Goal: Information Seeking & Learning: Learn about a topic

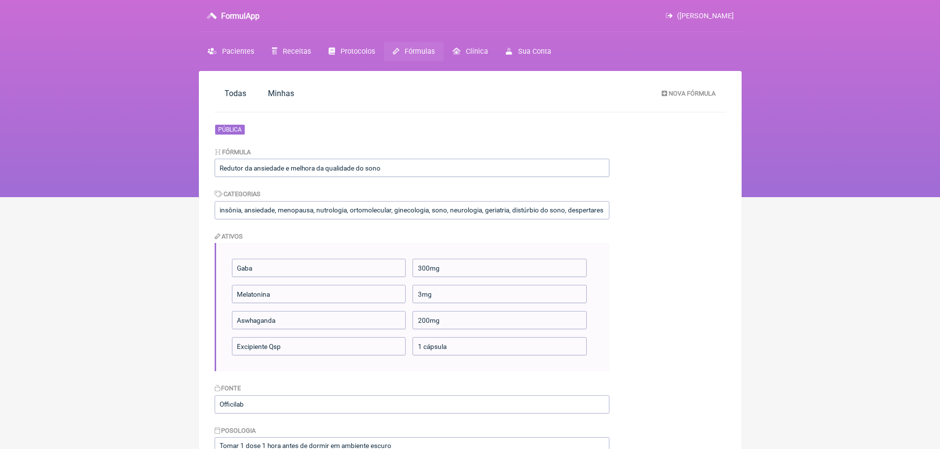
scroll to position [49, 0]
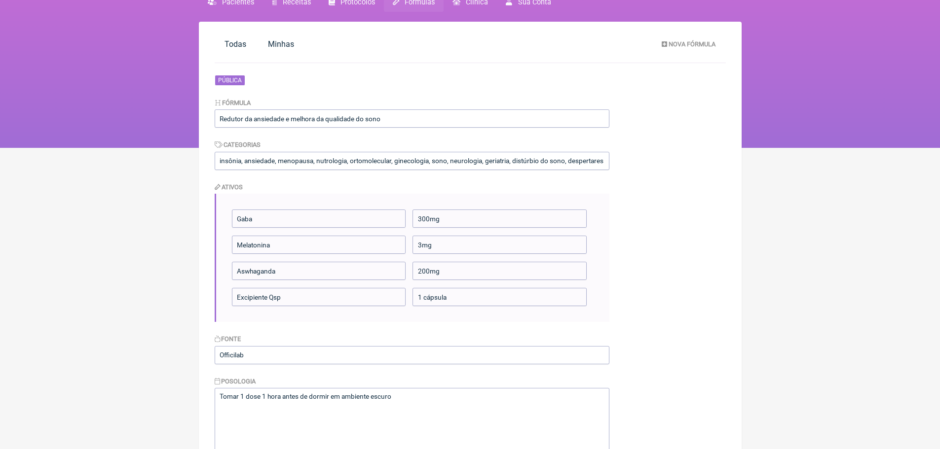
drag, startPoint x: 833, startPoint y: 159, endPoint x: 758, endPoint y: 160, distance: 74.5
click at [833, 148] on html "FormulApp (Juliana Olivieri) Sair Pacientes Receitas Protocolos Fórmulas Clínic…" at bounding box center [470, 49] width 940 height 197
drag, startPoint x: 219, startPoint y: 118, endPoint x: 381, endPoint y: 120, distance: 162.3
click at [381, 120] on input "Redutor da ansiedade e melhora da qualidade do sono" at bounding box center [412, 119] width 395 height 18
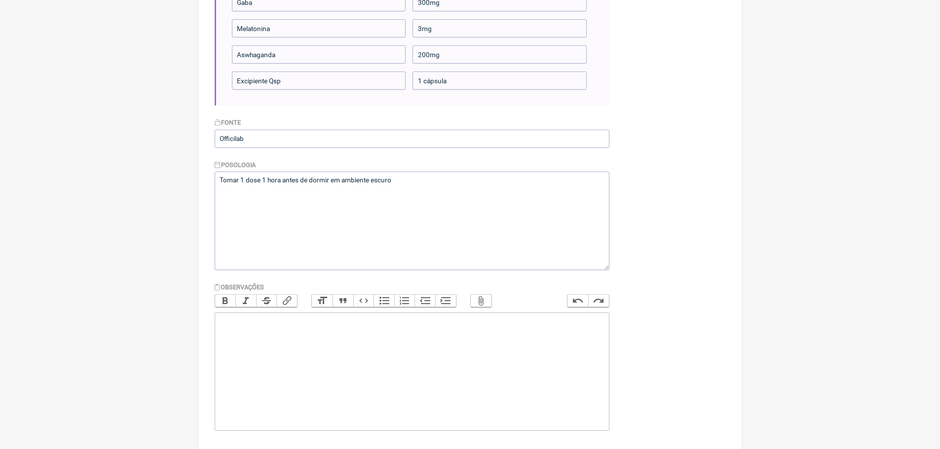
scroll to position [275, 0]
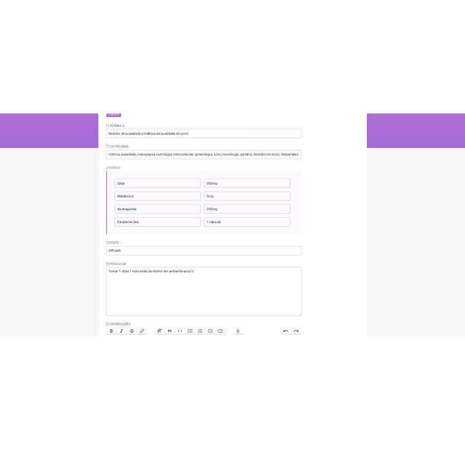
scroll to position [127, 0]
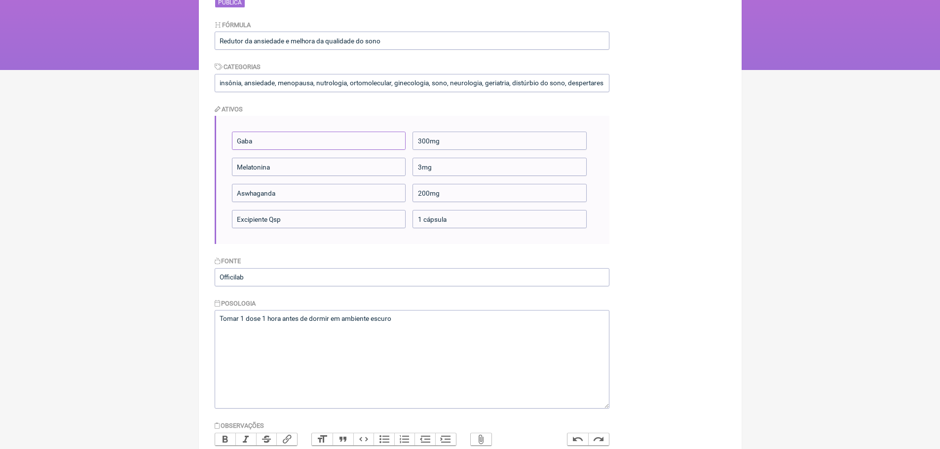
drag, startPoint x: 236, startPoint y: 142, endPoint x: 467, endPoint y: 222, distance: 244.5
click at [470, 225] on ul "Gaba 300mg Melatonina 3mg Aswhaganda 200mg Excipiente Qsp 1 cápsula" at bounding box center [413, 180] width 362 height 97
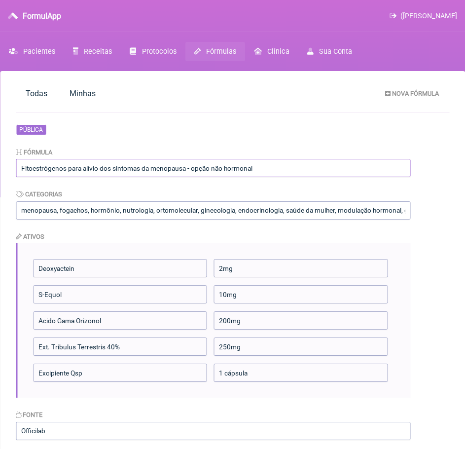
drag, startPoint x: 21, startPoint y: 170, endPoint x: 263, endPoint y: 165, distance: 241.7
click at [263, 165] on input "Fitoestrógenos para alívio dos sintomas da menopausa - opção não hormonal" at bounding box center [213, 168] width 395 height 18
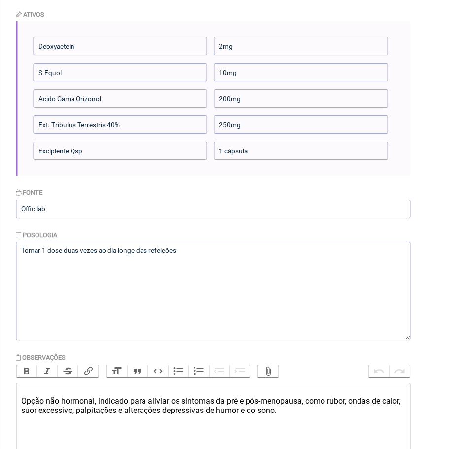
scroll to position [247, 0]
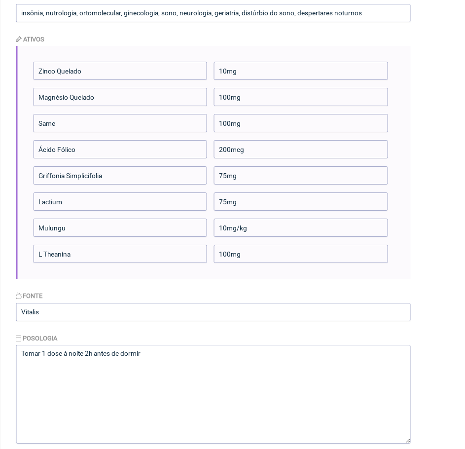
scroll to position [49, 0]
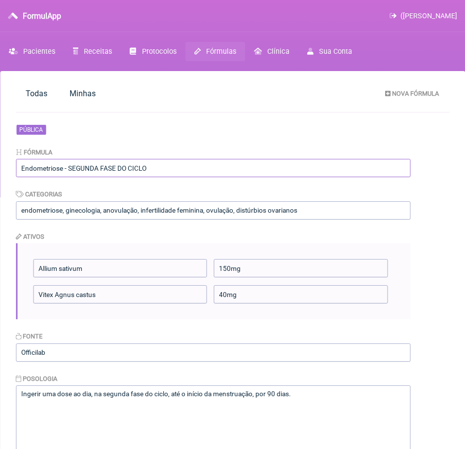
drag, startPoint x: 153, startPoint y: 168, endPoint x: 2, endPoint y: 174, distance: 151.6
click at [2, 174] on main "Todas Minhas Nova Fórmula Pública Fórmula Endometriose - SEGUNDA FASE DO CICLO …" at bounding box center [232, 371] width 465 height 601
drag, startPoint x: 290, startPoint y: 395, endPoint x: 6, endPoint y: 404, distance: 283.8
click at [6, 404] on main "Todas Minhas Nova Fórmula Pública Fórmula Endometriose - SEGUNDA FASE DO CICLO …" at bounding box center [232, 371] width 465 height 601
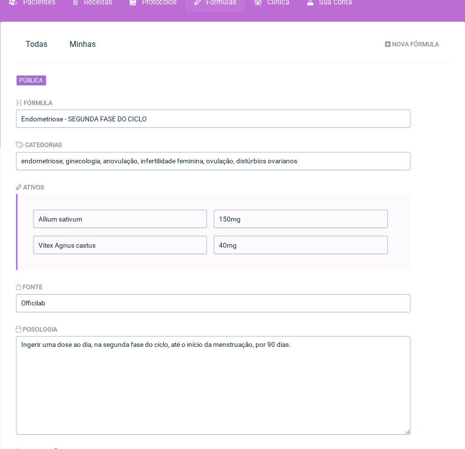
scroll to position [99, 0]
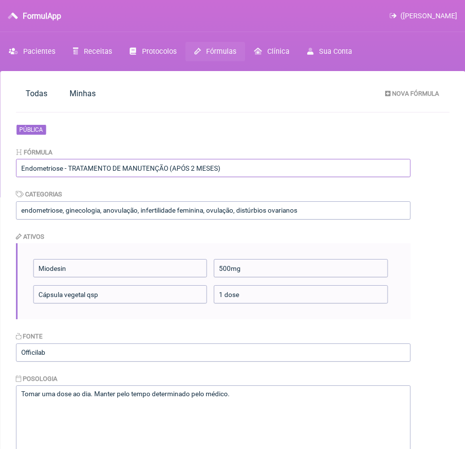
click at [228, 165] on input "Endometriose - TRATAMENTO DE MANUTENÇÃO (APÓS 2 MESES)" at bounding box center [213, 168] width 395 height 18
drag, startPoint x: 230, startPoint y: 168, endPoint x: 0, endPoint y: 186, distance: 231.1
click at [0, 186] on html "FormulApp ([PERSON_NAME] [GEOGRAPHIC_DATA] Receitas Protocolos Fórmulas [GEOGRA…" at bounding box center [232, 98] width 465 height 197
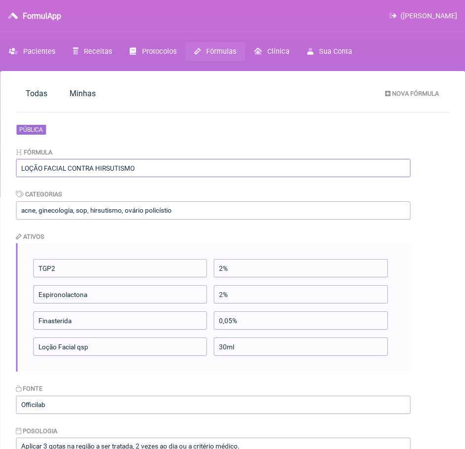
drag, startPoint x: 22, startPoint y: 163, endPoint x: 135, endPoint y: 166, distance: 112.5
click at [135, 166] on input "LOÇÃO FACIAL CONTRA HIRSUTISMO" at bounding box center [213, 168] width 395 height 18
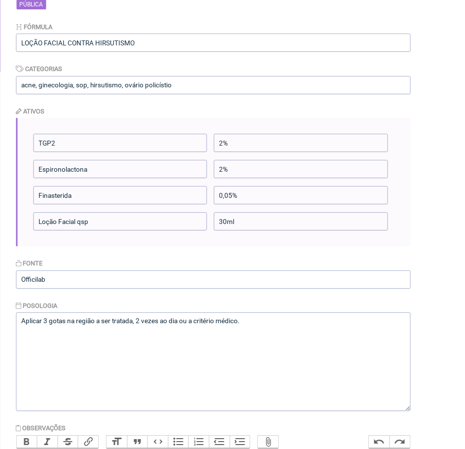
scroll to position [148, 0]
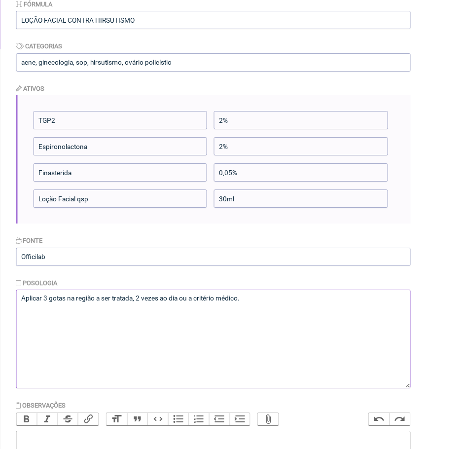
drag, startPoint x: 22, startPoint y: 298, endPoint x: 245, endPoint y: 296, distance: 223.5
click at [245, 296] on textarea "Aplicar 3 gotas na região a ser tratada, 2 vezes ao dia ou a critério médico." at bounding box center [213, 339] width 395 height 99
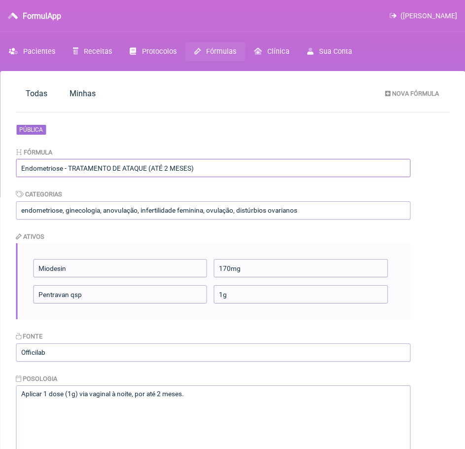
click at [144, 170] on input "Endometriose - TRATAMENTO DE ATAQUE (ATÉ 2 MESES)" at bounding box center [213, 168] width 395 height 18
drag, startPoint x: 197, startPoint y: 168, endPoint x: 16, endPoint y: 170, distance: 181.0
click at [16, 170] on input "Endometriose - TRATAMENTO DE ATAQUE (ATÉ 2 MESES)" at bounding box center [213, 168] width 395 height 18
drag, startPoint x: 20, startPoint y: 396, endPoint x: 187, endPoint y: 396, distance: 167.2
click at [187, 396] on textarea "Aplicar 1 dose (1g) via vaginal à noite, por até 2 meses." at bounding box center [213, 434] width 395 height 99
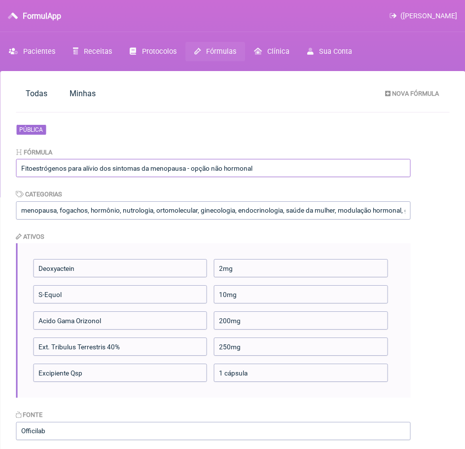
click at [122, 170] on input "Fitoestrógenos para alívio dos sintomas da menopausa - opção não hormonal" at bounding box center [213, 168] width 395 height 18
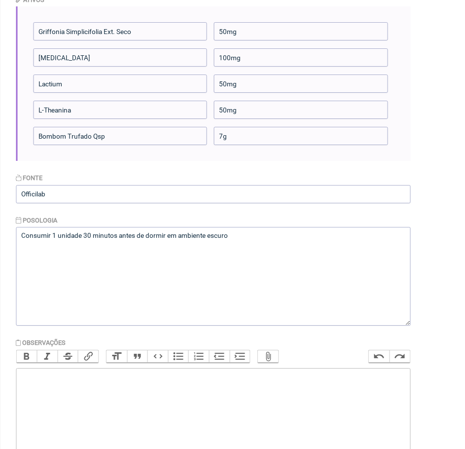
scroll to position [296, 0]
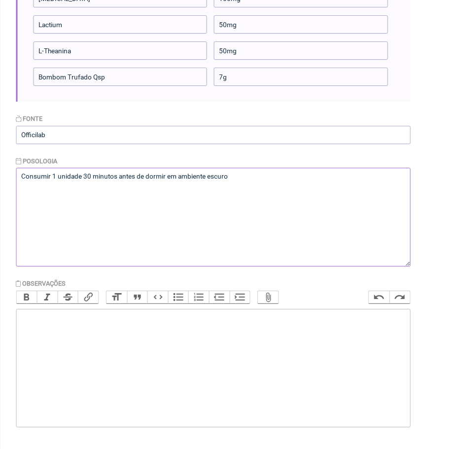
drag, startPoint x: 242, startPoint y: 180, endPoint x: 11, endPoint y: 189, distance: 231.1
click at [11, 189] on main "Todas [GEOGRAPHIC_DATA] Nova Fórmula Pública Fórmula Bombom trufado indutor do …" at bounding box center [232, 115] width 465 height 680
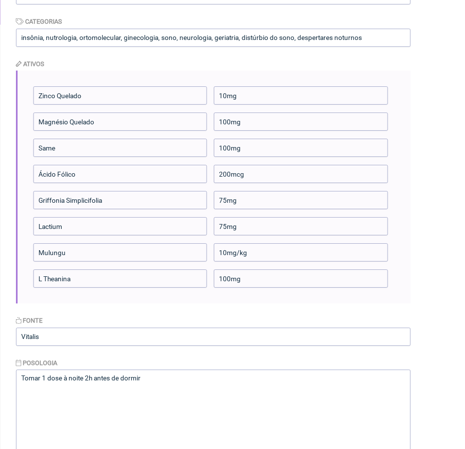
scroll to position [197, 0]
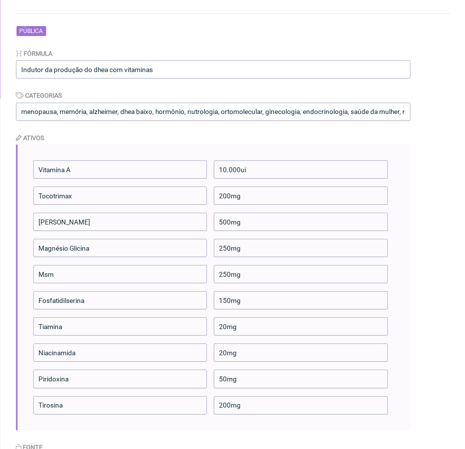
scroll to position [148, 0]
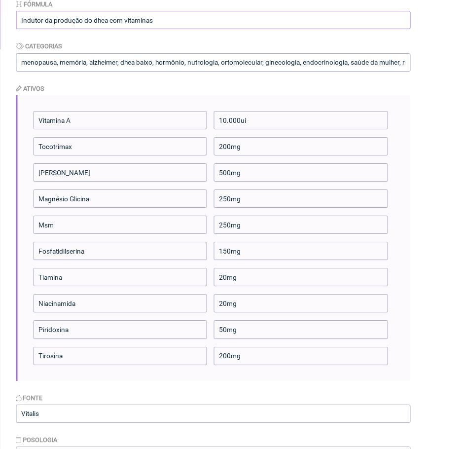
drag, startPoint x: 157, startPoint y: 23, endPoint x: 9, endPoint y: 22, distance: 148.5
click at [9, 22] on main "Todas [GEOGRAPHIC_DATA] Nova Fórmula Pública Fórmula Indutor da produção do dhe…" at bounding box center [232, 328] width 465 height 810
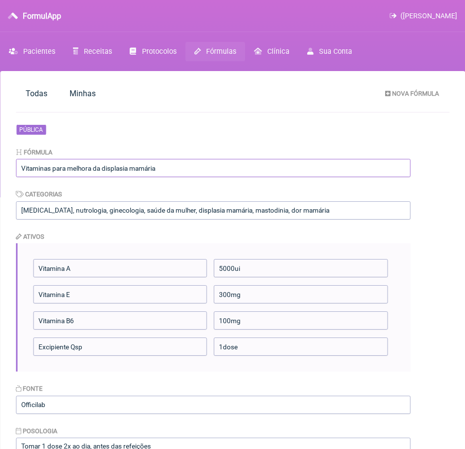
drag, startPoint x: 167, startPoint y: 166, endPoint x: 0, endPoint y: 186, distance: 168.9
click at [0, 186] on html "FormulApp (Juliana Olivieri) Sair Pacientes Receitas Protocolos Fórmulas Clínic…" at bounding box center [232, 98] width 465 height 197
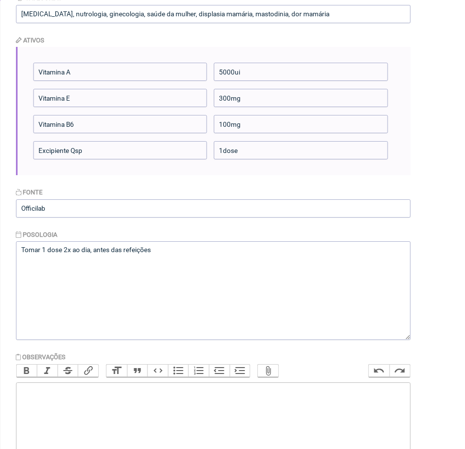
scroll to position [197, 0]
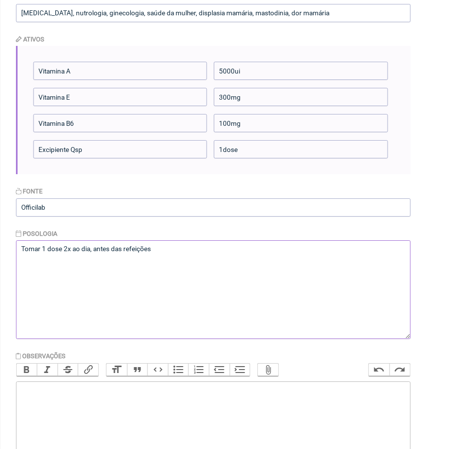
drag, startPoint x: 152, startPoint y: 249, endPoint x: 9, endPoint y: 263, distance: 144.2
click at [9, 263] on main "Todas Minhas Nova Fórmula Pública Fórmula Vitaminas para melhora da displasia m…" at bounding box center [232, 201] width 465 height 654
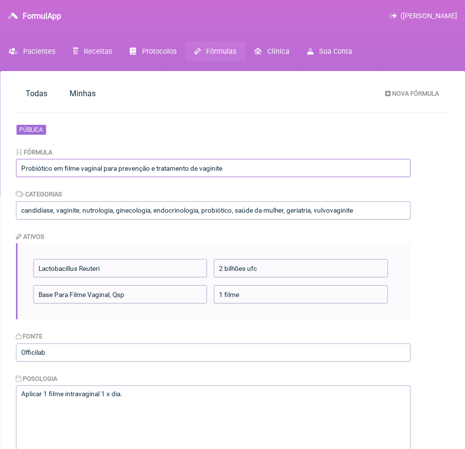
drag, startPoint x: 234, startPoint y: 168, endPoint x: 0, endPoint y: 175, distance: 234.9
click at [0, 175] on html "FormulApp (Juliana Olivieri) Sair Pacientes Receitas Protocolos Fórmulas Clínic…" at bounding box center [232, 98] width 465 height 197
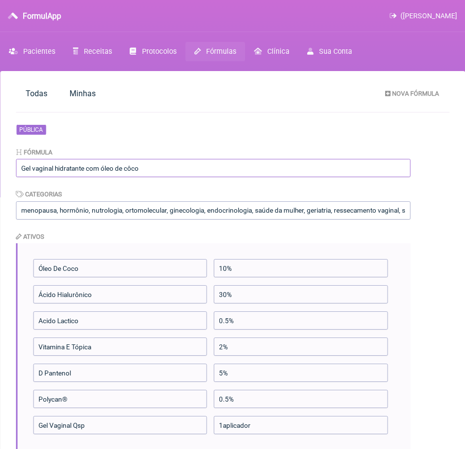
drag, startPoint x: 146, startPoint y: 164, endPoint x: 0, endPoint y: 179, distance: 147.2
click at [0, 179] on html "FormulApp ([PERSON_NAME] [GEOGRAPHIC_DATA] Receitas Protocolos Fórmulas [GEOGRA…" at bounding box center [232, 98] width 465 height 197
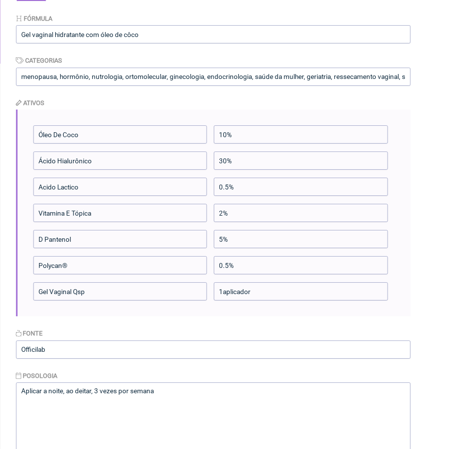
scroll to position [148, 0]
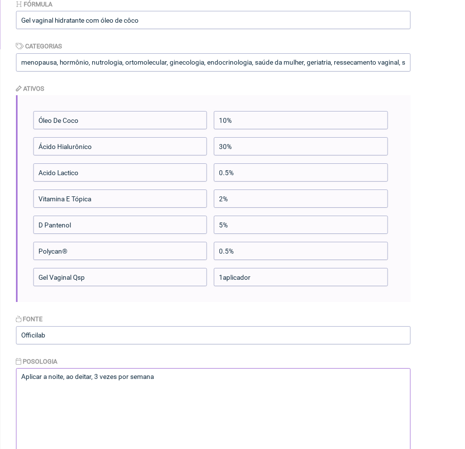
drag, startPoint x: 157, startPoint y: 377, endPoint x: 20, endPoint y: 383, distance: 136.8
click at [20, 383] on textarea "Aplicar a noite, ao deitar, 3 vezes por semana" at bounding box center [213, 417] width 395 height 99
drag, startPoint x: 20, startPoint y: 372, endPoint x: 158, endPoint y: 380, distance: 138.3
click at [158, 380] on textarea "Aplicar a noite, ao deitar, 3 vezes por semana" at bounding box center [213, 417] width 395 height 99
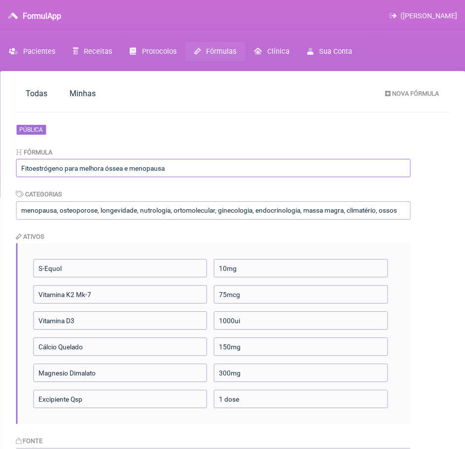
click at [167, 171] on input "Fitoestrógeno para melhora óssea e menopausa" at bounding box center [213, 168] width 395 height 18
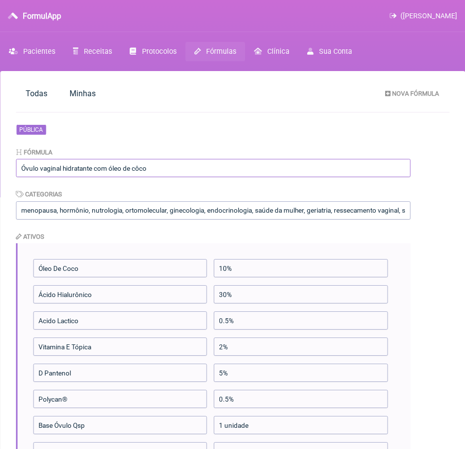
drag, startPoint x: 147, startPoint y: 168, endPoint x: 0, endPoint y: 177, distance: 146.7
click at [0, 177] on main "Todas [GEOGRAPHIC_DATA] Nova Fórmula Pública Fórmula Óvulo vaginal hidratante c…" at bounding box center [232, 450] width 465 height 758
click at [311, 330] on ul "Óleo De Coco 10% Ácido Hialurônico 30% Acido Lactico 0.5% Vitamina E Tópica 2% …" at bounding box center [214, 359] width 362 height 201
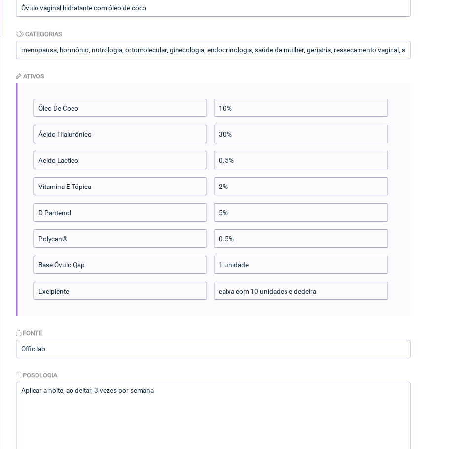
scroll to position [247, 0]
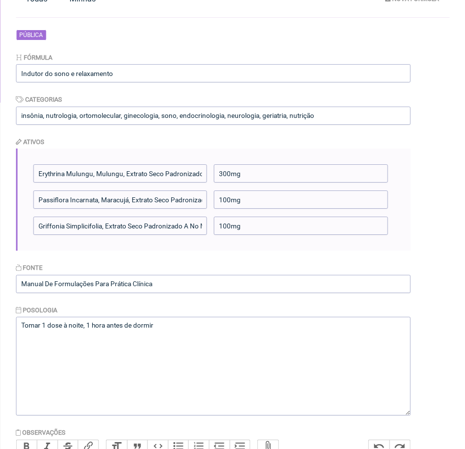
scroll to position [99, 0]
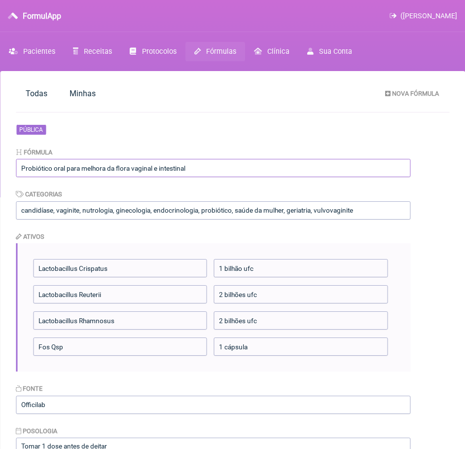
drag, startPoint x: 192, startPoint y: 168, endPoint x: 0, endPoint y: 181, distance: 192.8
click at [0, 181] on html "FormulApp ([PERSON_NAME] [GEOGRAPHIC_DATA] Receitas Protocolos Fórmulas [GEOGRA…" at bounding box center [232, 98] width 465 height 197
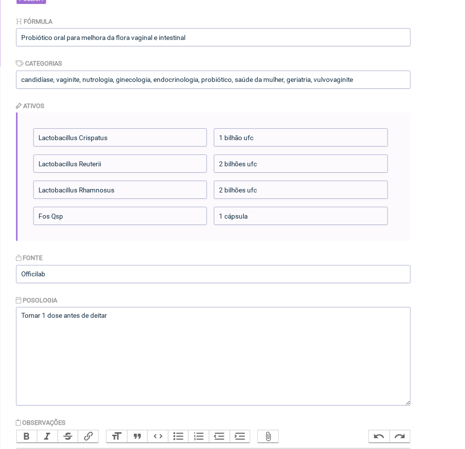
scroll to position [148, 0]
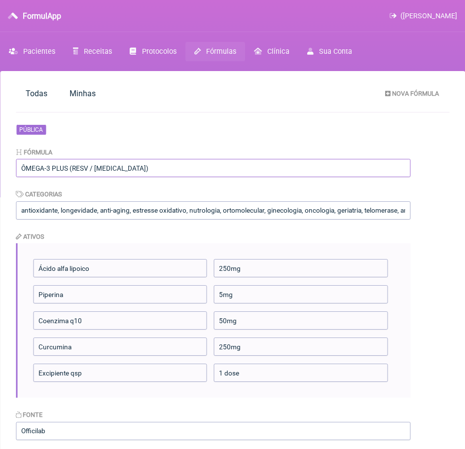
drag, startPoint x: 134, startPoint y: 172, endPoint x: 17, endPoint y: 177, distance: 116.5
click at [17, 177] on input "ÔMEGA-3 PLUS (RESV / [MEDICAL_DATA])" at bounding box center [213, 168] width 395 height 18
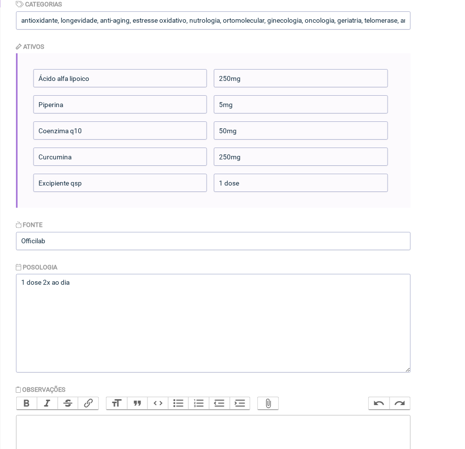
scroll to position [197, 0]
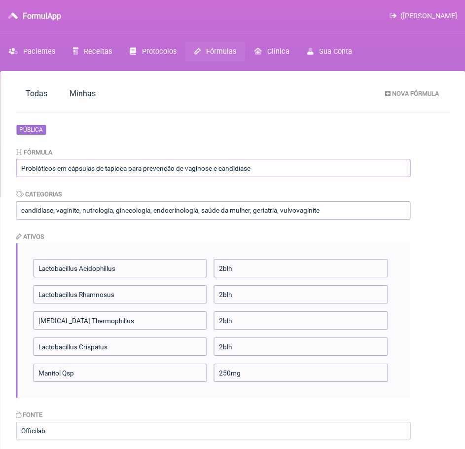
drag, startPoint x: 21, startPoint y: 167, endPoint x: 258, endPoint y: 169, distance: 237.8
click at [258, 169] on input "Probióticos em cápsulas de tapioca para prevenção de vaginose e candidíase" at bounding box center [213, 168] width 395 height 18
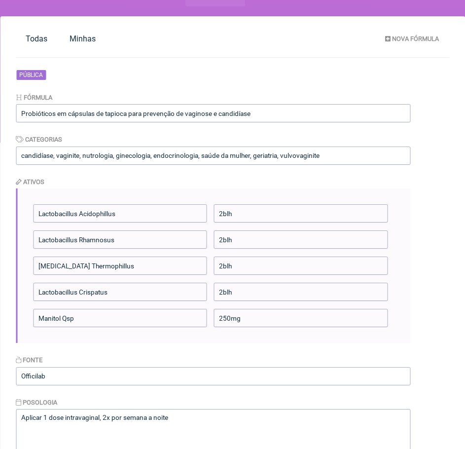
scroll to position [148, 0]
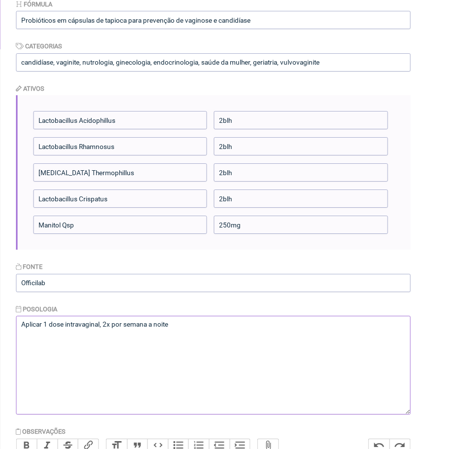
drag, startPoint x: 173, startPoint y: 324, endPoint x: 0, endPoint y: 332, distance: 173.8
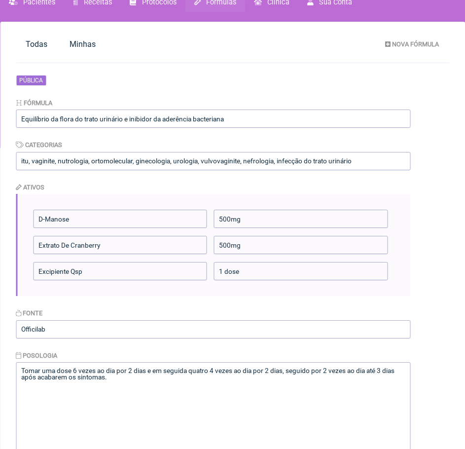
scroll to position [99, 0]
